Goal: Task Accomplishment & Management: Use online tool/utility

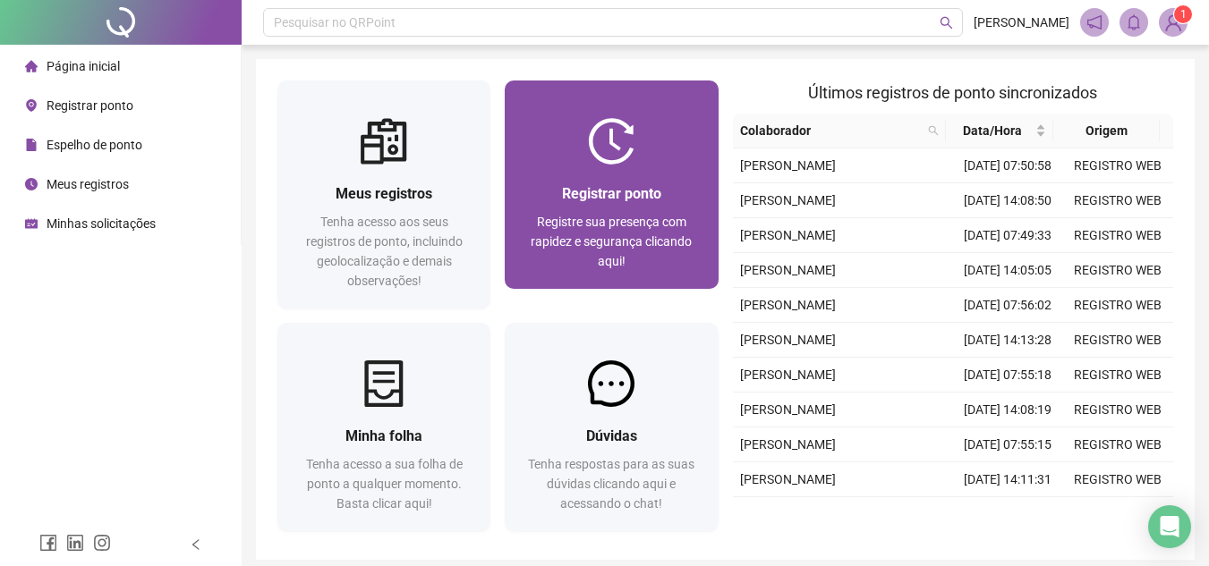
click at [540, 152] on div at bounding box center [611, 141] width 213 height 47
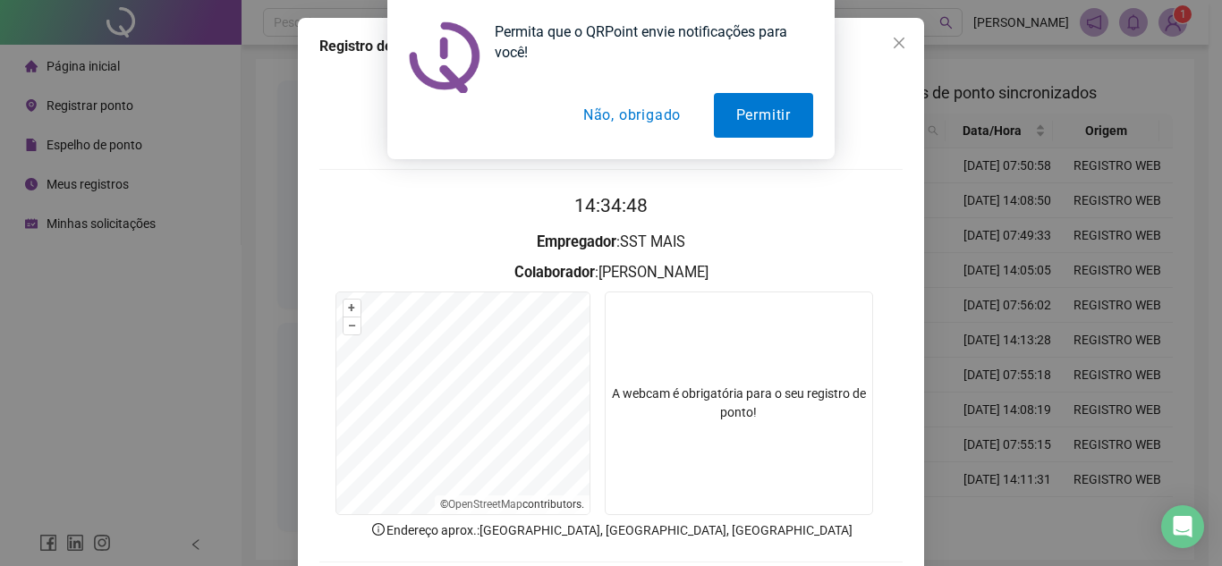
scroll to position [93, 0]
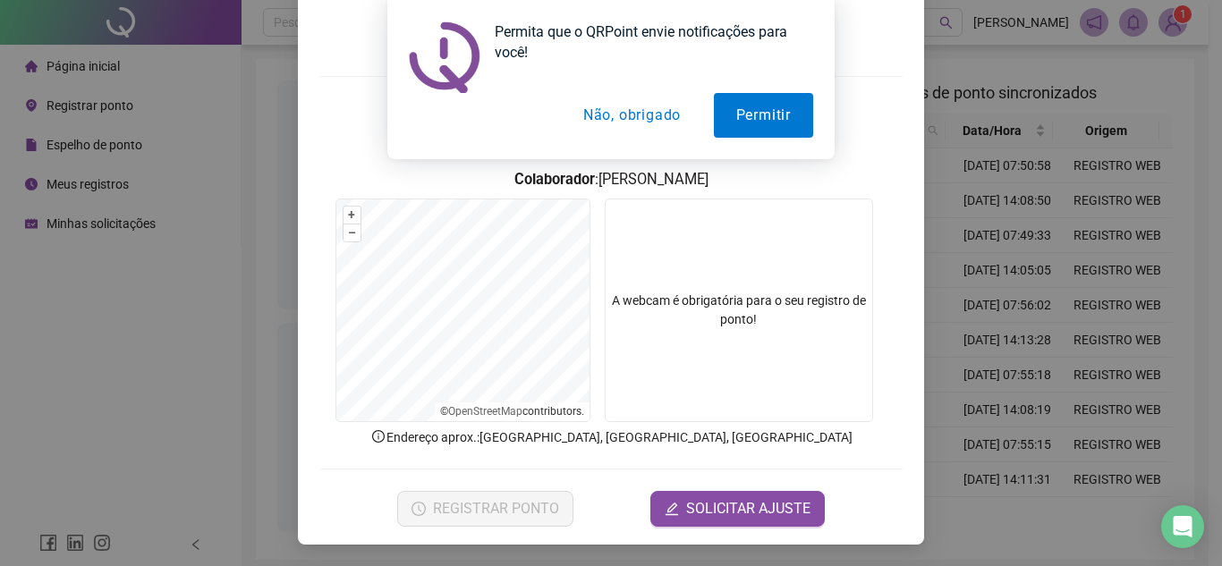
click at [648, 111] on button "Não, obrigado" at bounding box center [632, 115] width 142 height 45
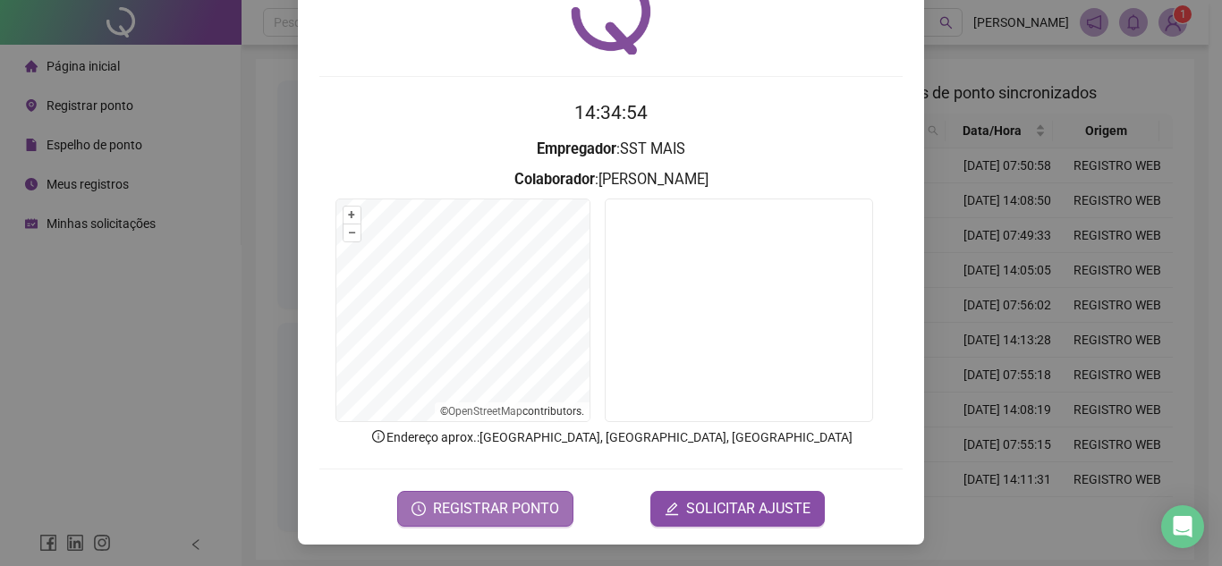
click at [488, 507] on span "REGISTRAR PONTO" at bounding box center [496, 508] width 126 height 21
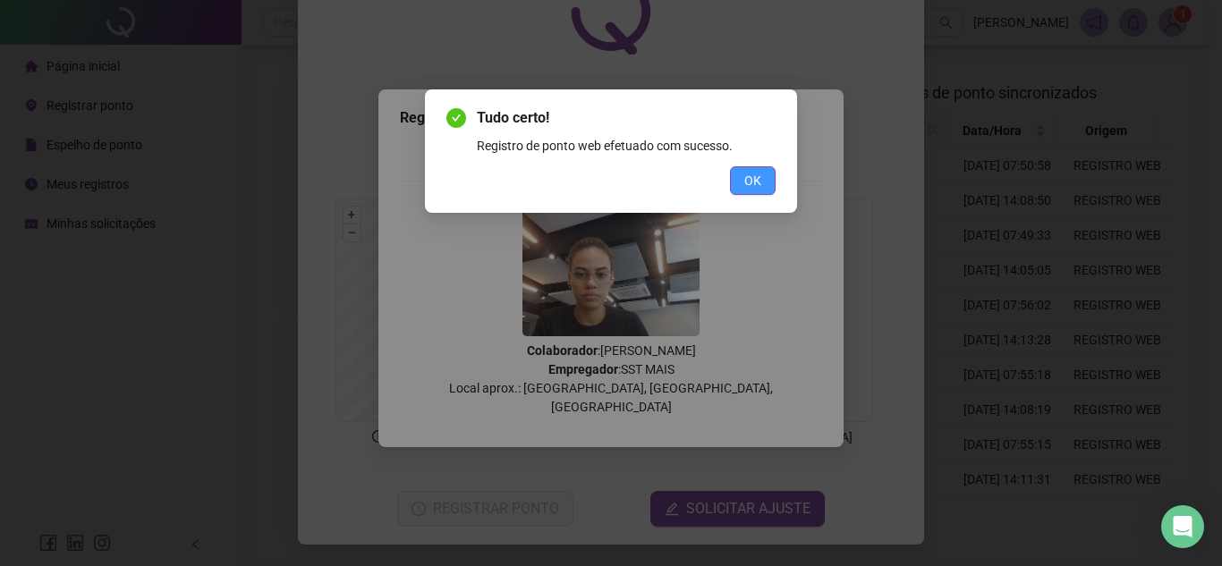
click at [764, 177] on button "OK" at bounding box center [753, 180] width 46 height 29
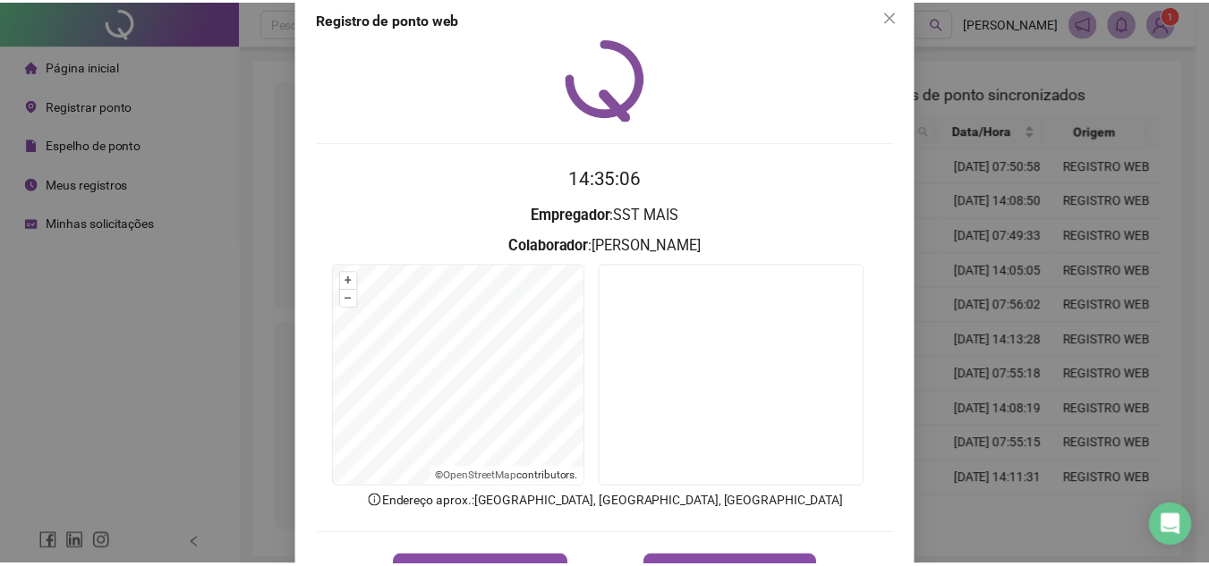
scroll to position [0, 0]
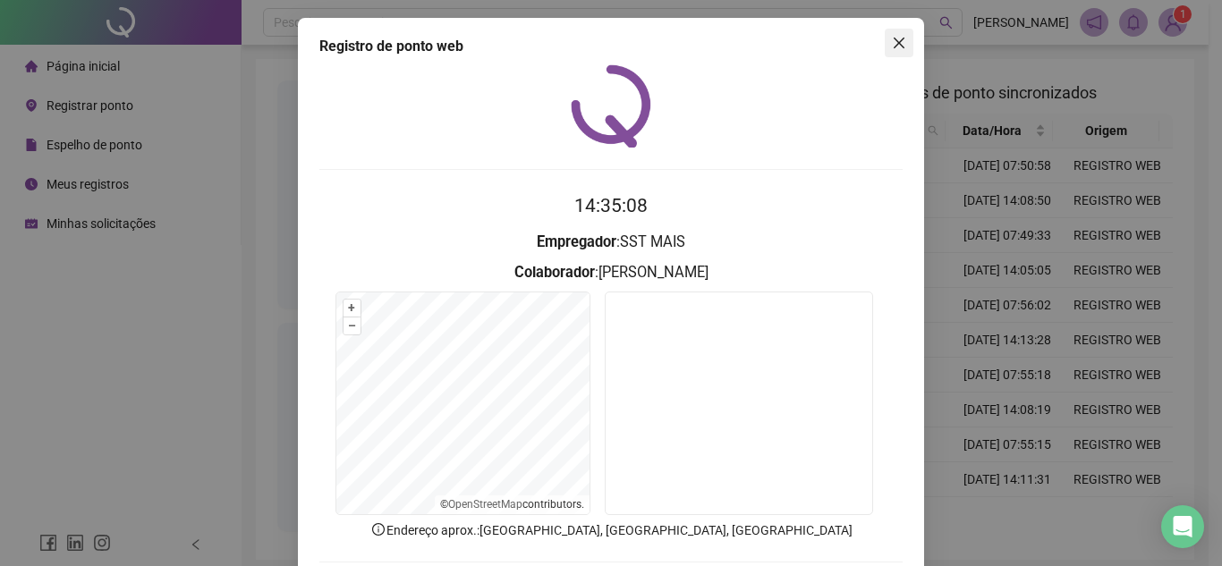
click at [896, 33] on button "Close" at bounding box center [899, 43] width 29 height 29
